Goal: Communication & Community: Ask a question

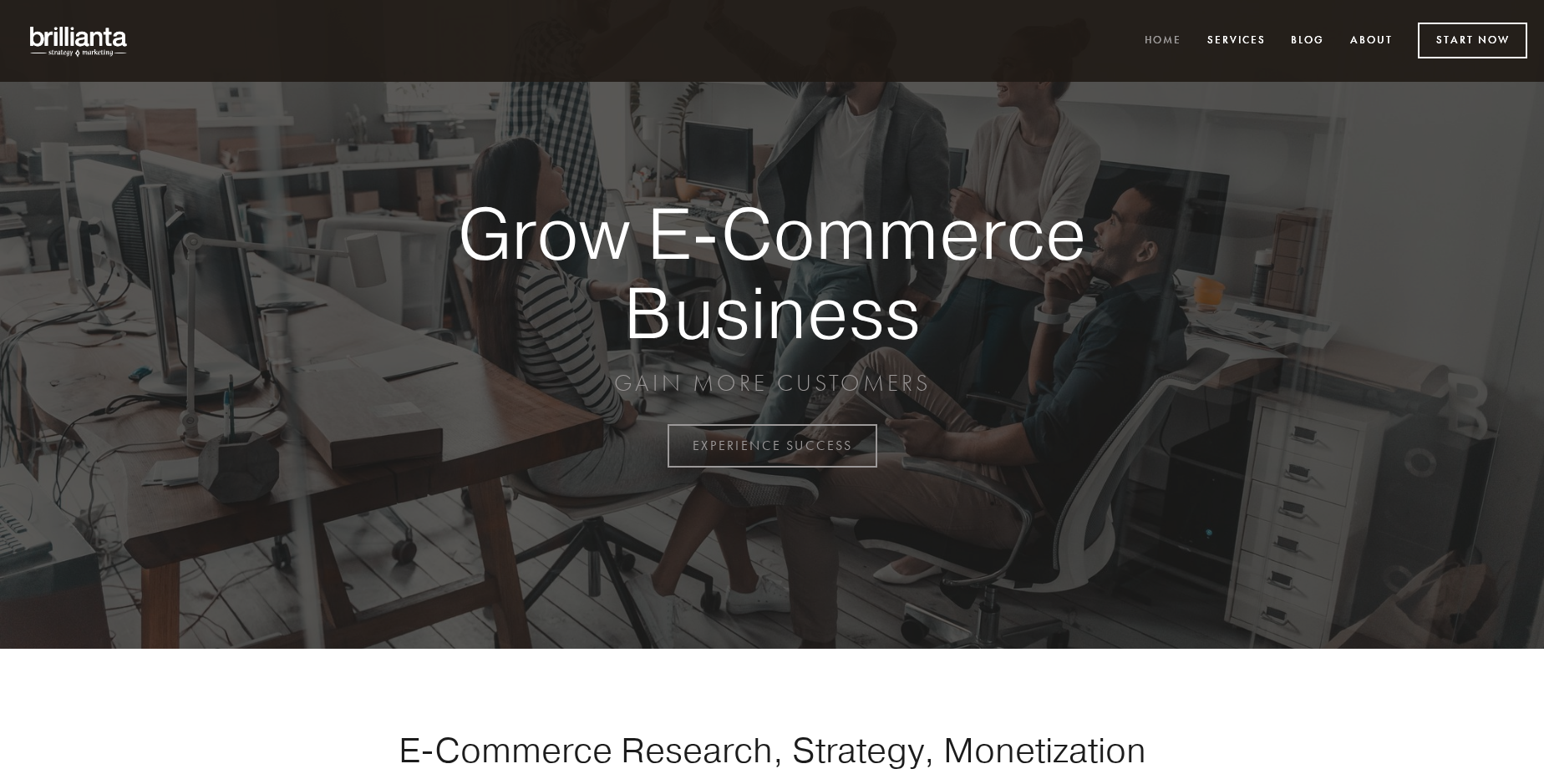
scroll to position [4378, 0]
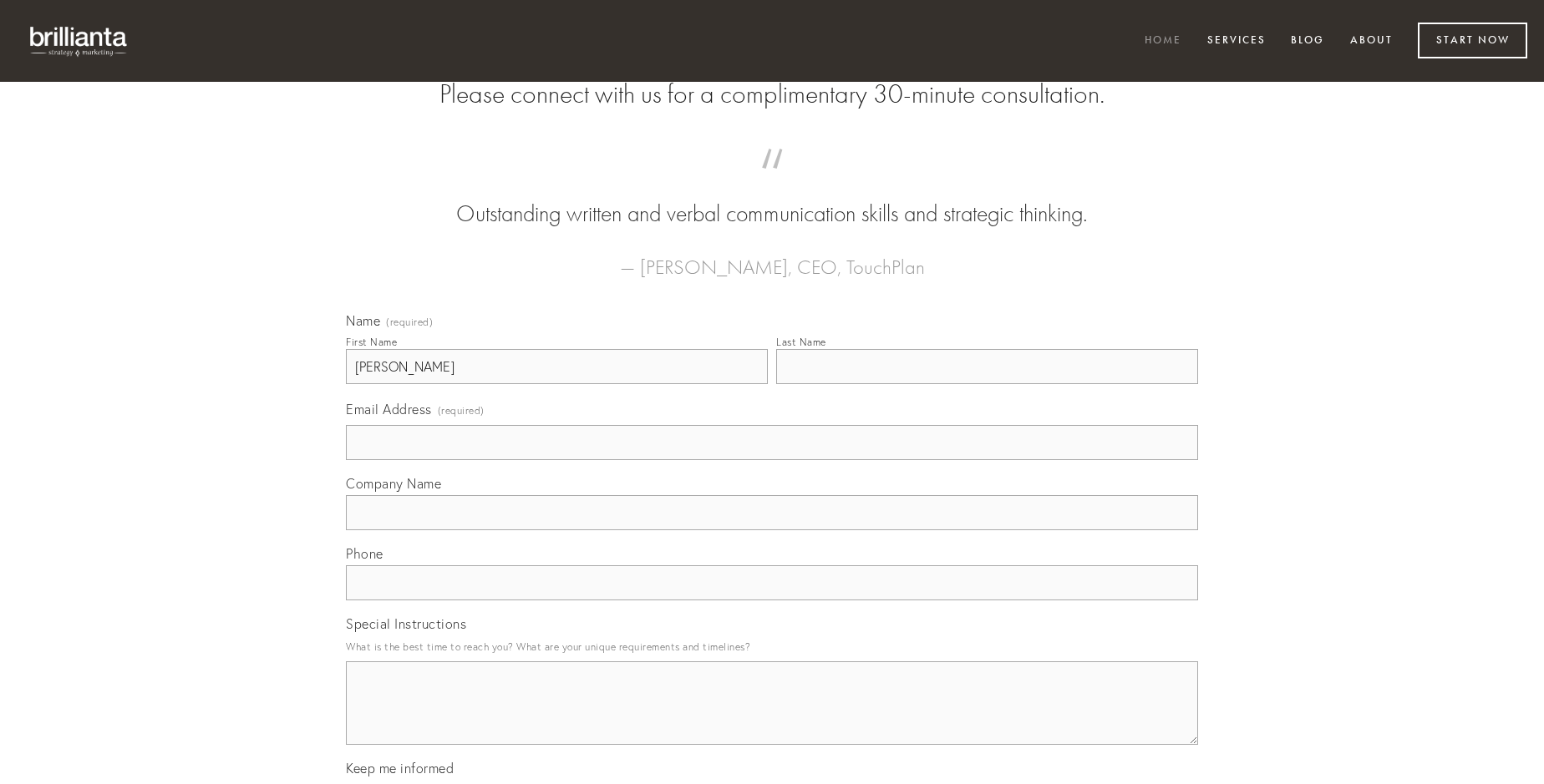
type input "[PERSON_NAME]"
click at [987, 384] on input "Last Name" at bounding box center [987, 367] width 422 height 35
type input "[PERSON_NAME]"
click at [772, 460] on input "Email Address (required)" at bounding box center [771, 443] width 852 height 35
type input "[EMAIL_ADDRESS][PERSON_NAME][DOMAIN_NAME]"
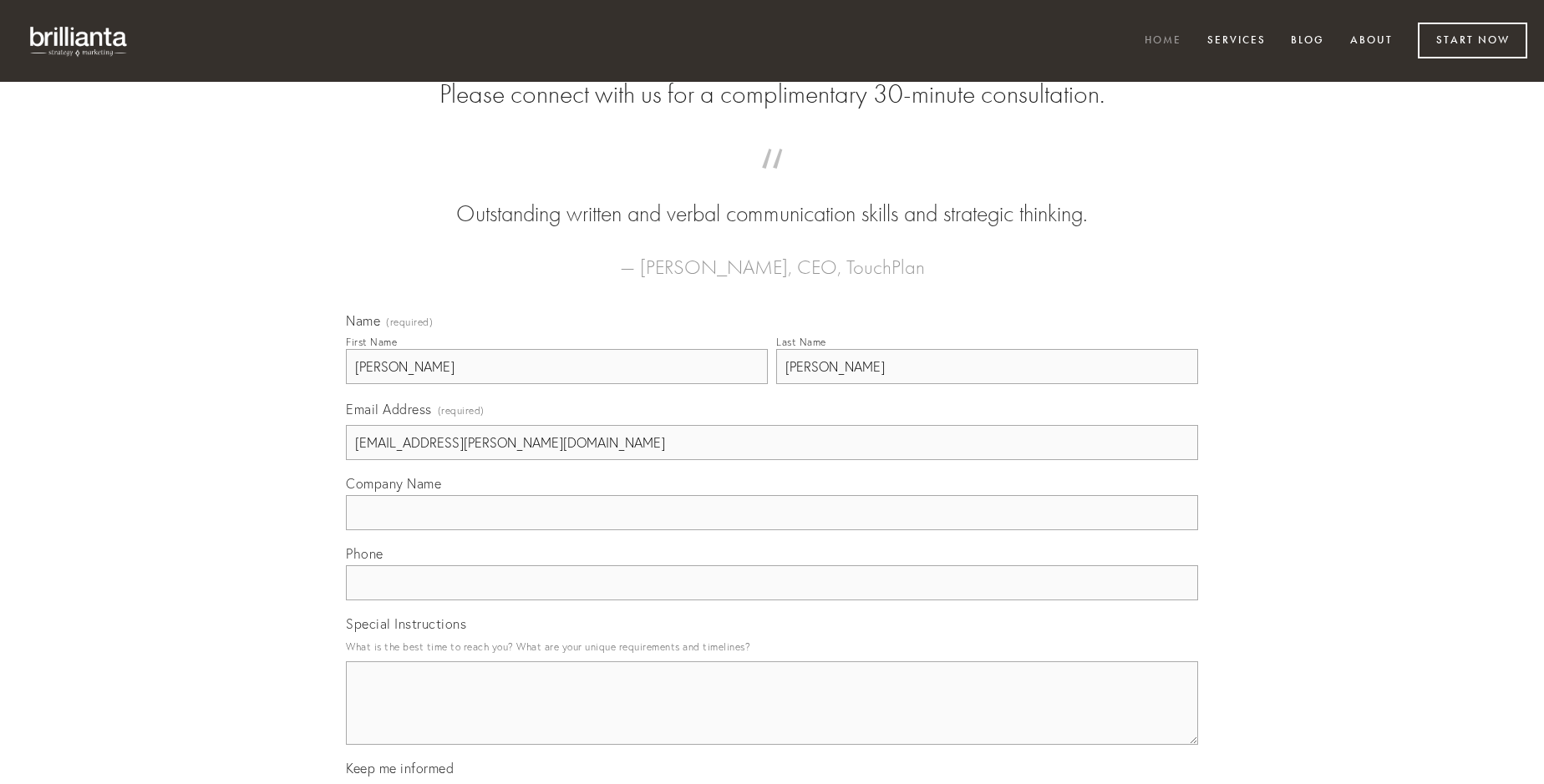
click at [772, 531] on input "Company Name" at bounding box center [771, 513] width 852 height 35
type input "aliquid"
click at [772, 601] on input "text" at bounding box center [771, 583] width 852 height 35
click at [772, 718] on textarea "Special Instructions" at bounding box center [771, 702] width 852 height 83
type textarea "adfero"
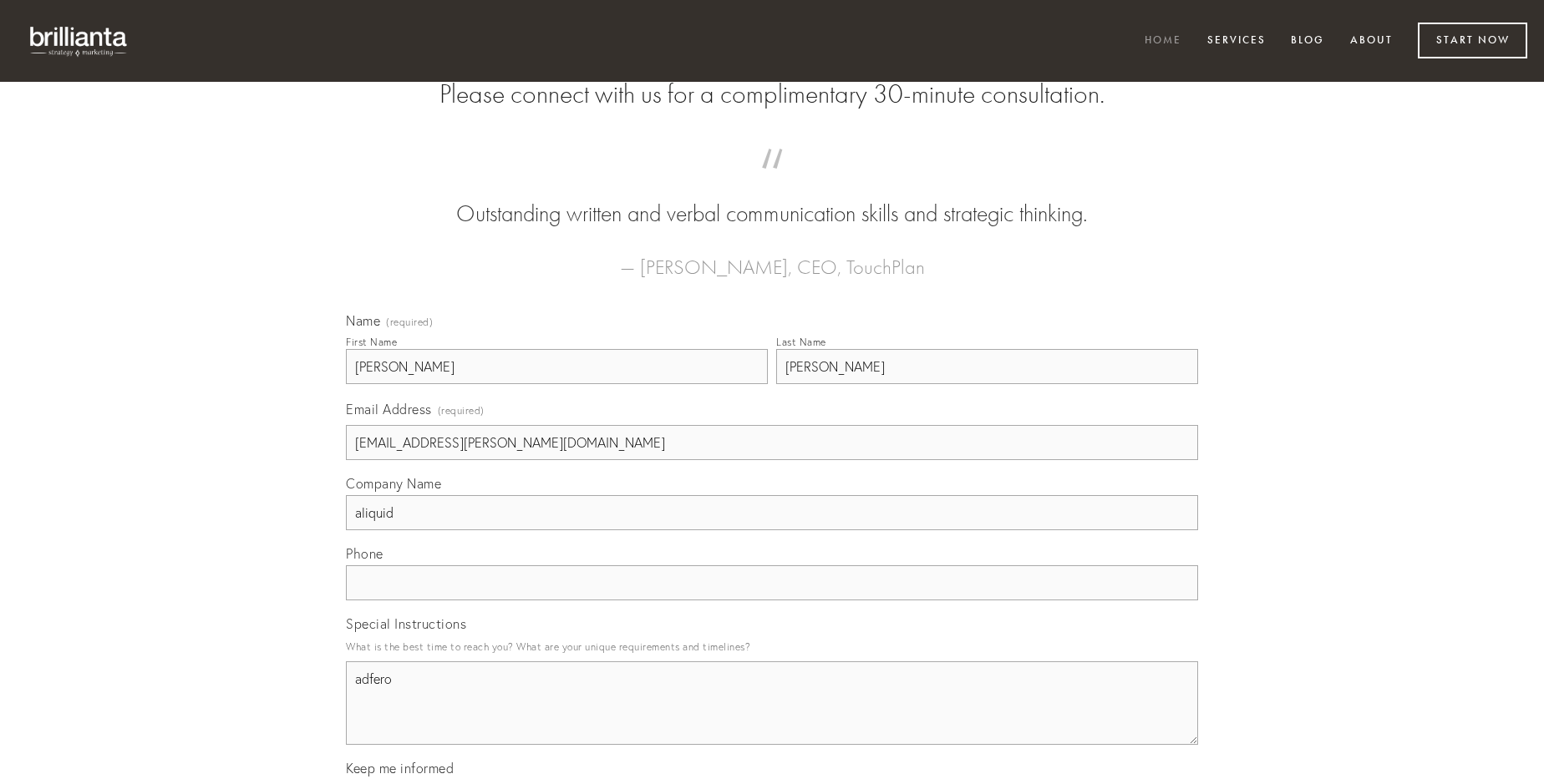
scroll to position [4765, 0]
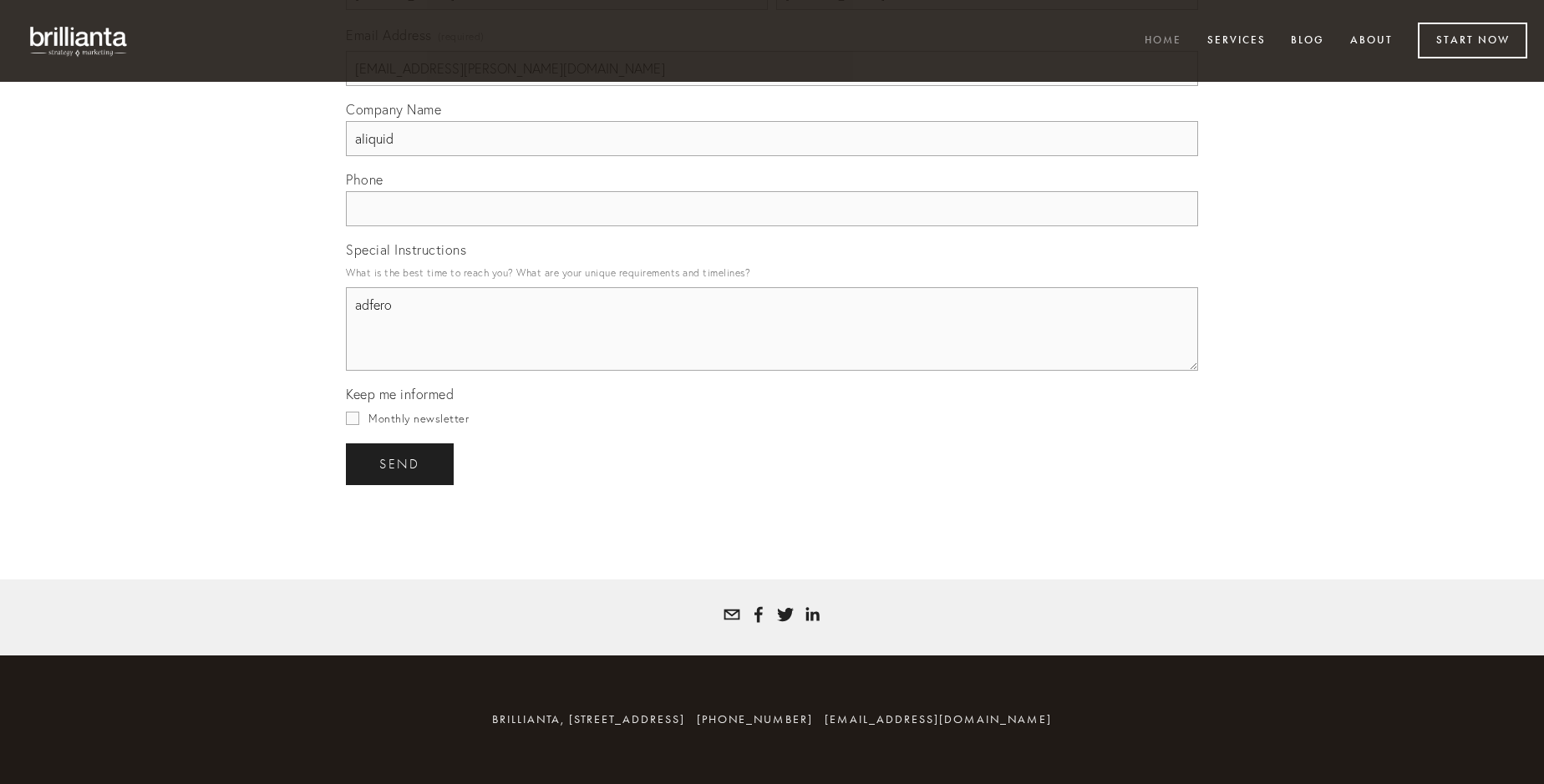
click at [401, 464] on span "send" at bounding box center [399, 464] width 41 height 15
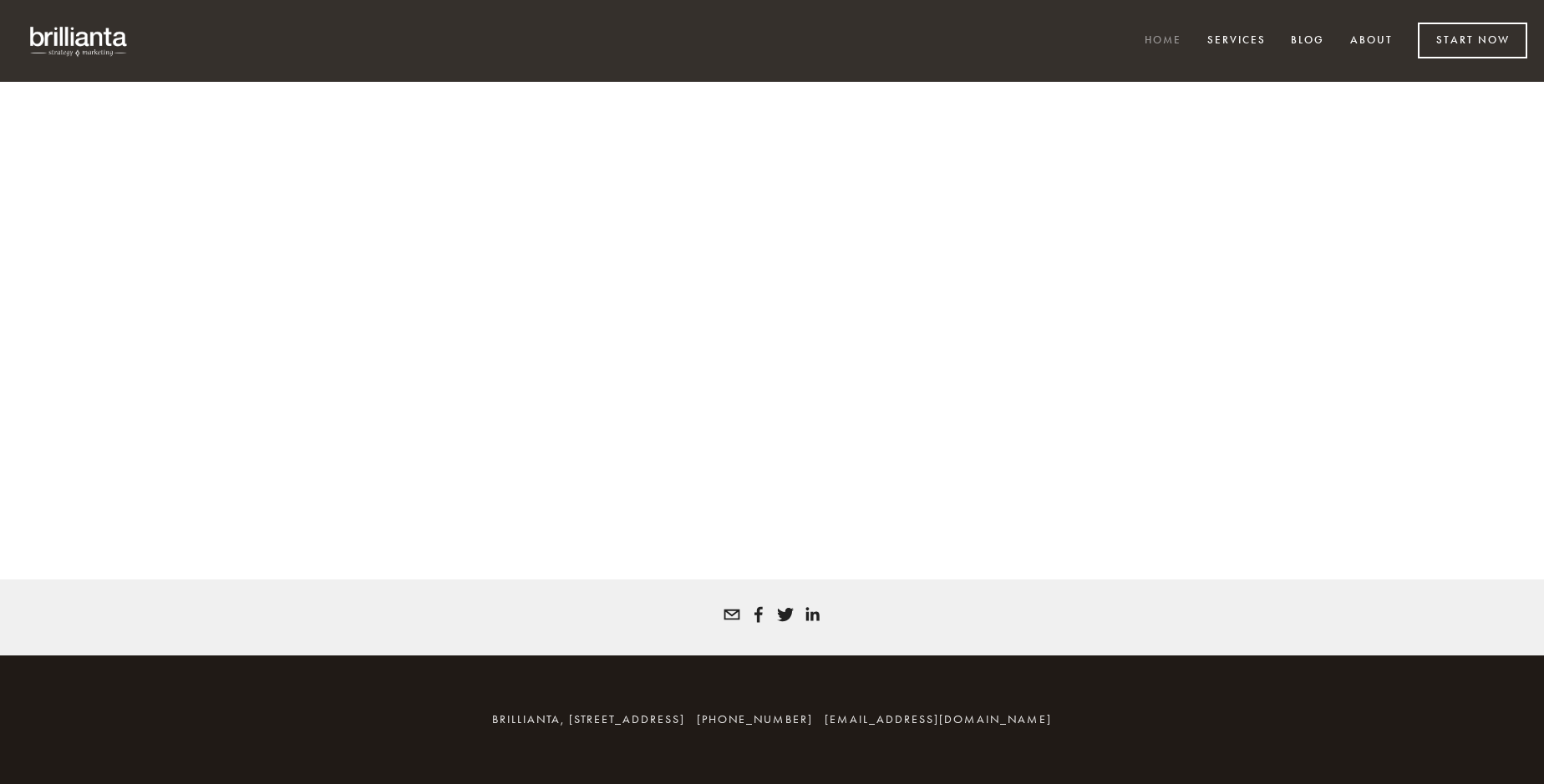
scroll to position [4355, 0]
